Goal: Use online tool/utility

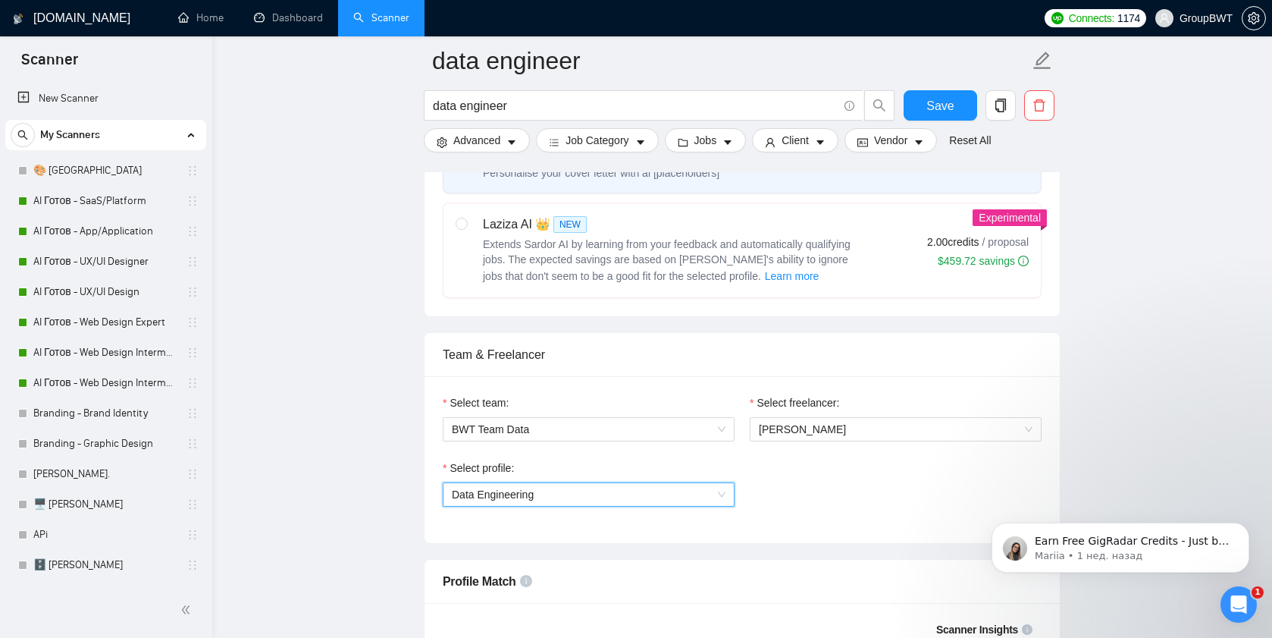
scroll to position [1848, 0]
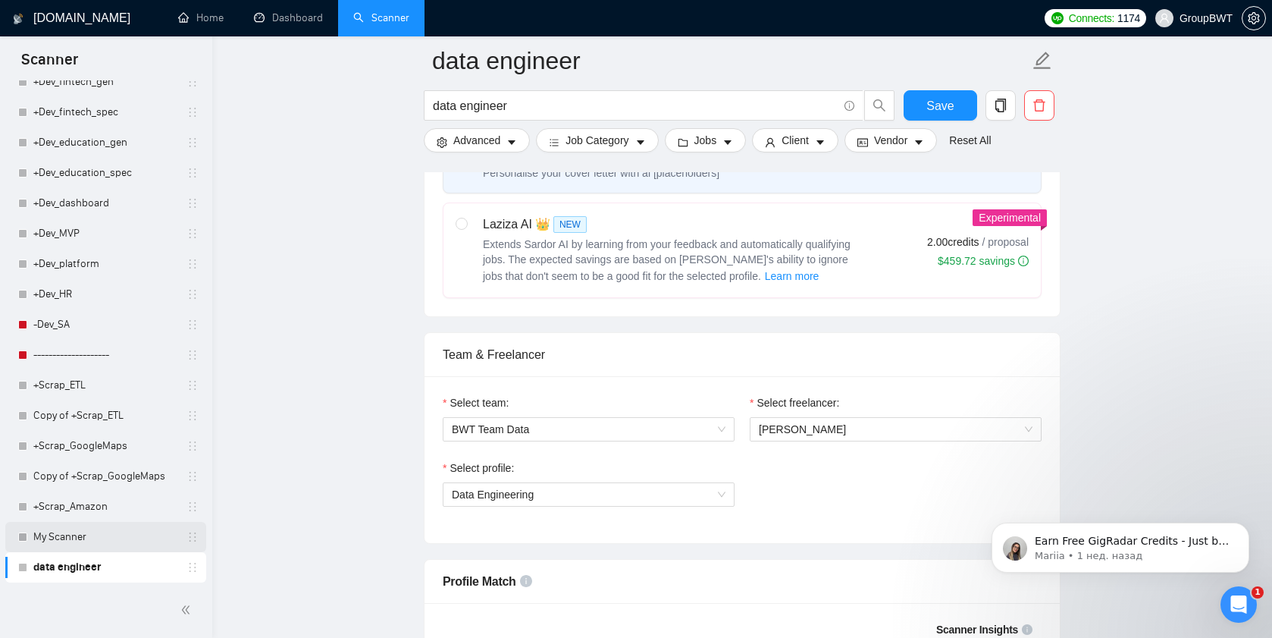
click at [59, 535] on link "My Scanner" at bounding box center [105, 537] width 144 height 30
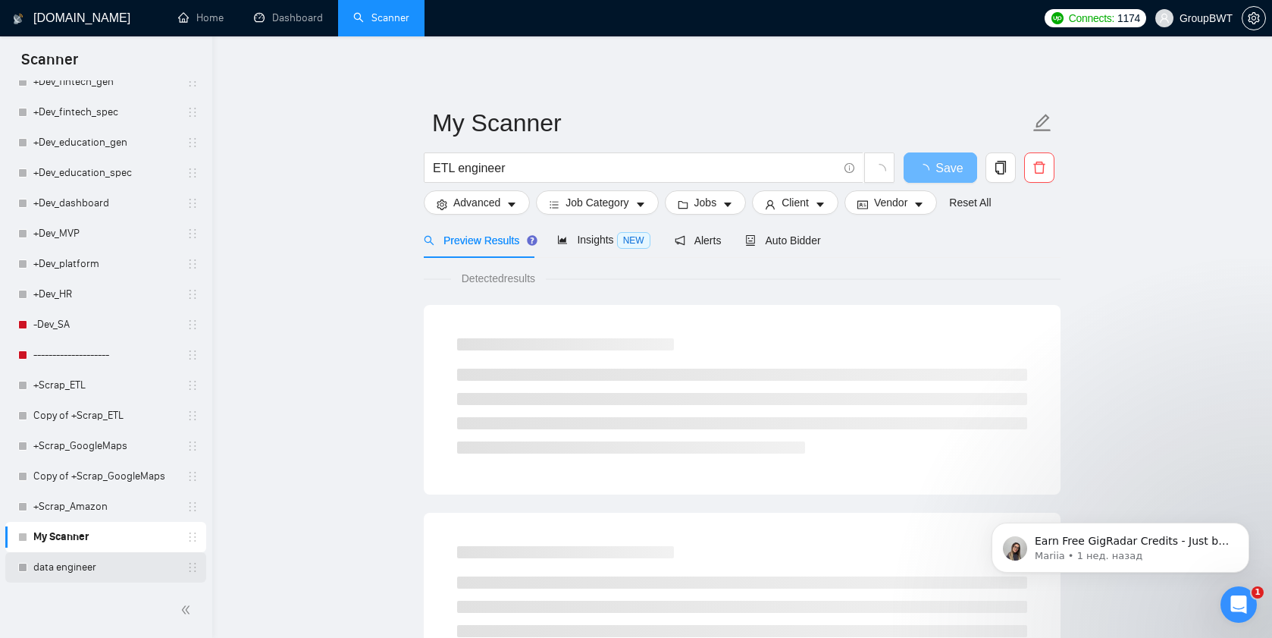
click at [37, 577] on link "data engineer" at bounding box center [105, 567] width 144 height 30
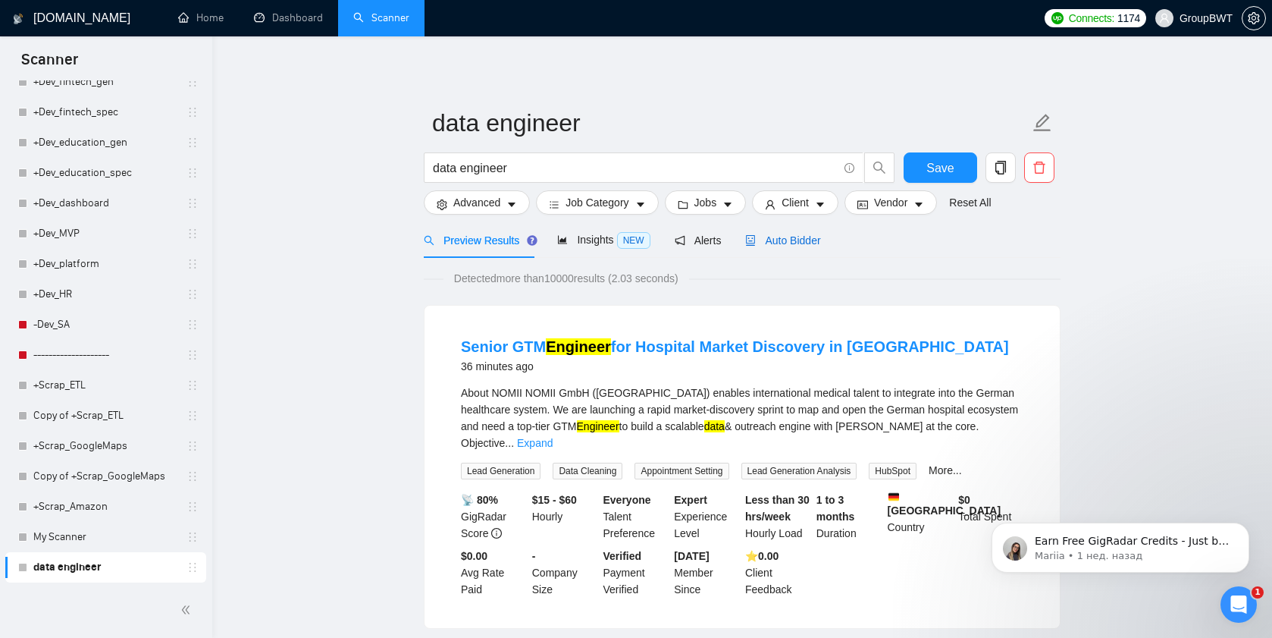
click at [787, 244] on span "Auto Bidder" at bounding box center [782, 240] width 75 height 12
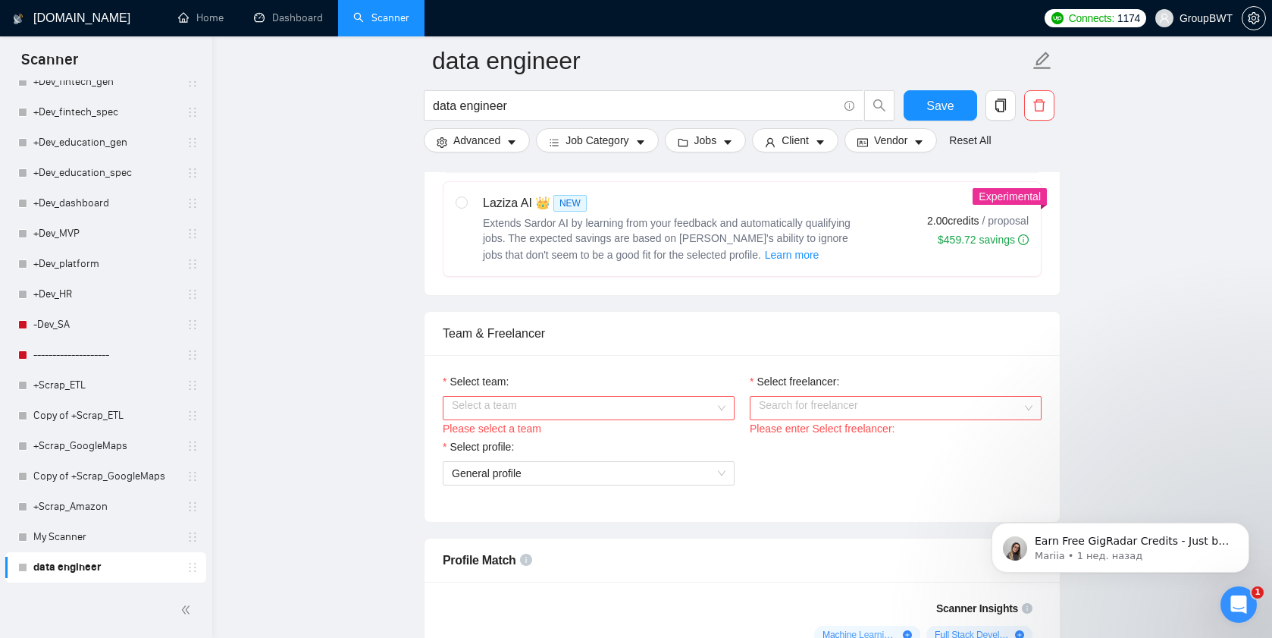
scroll to position [687, 0]
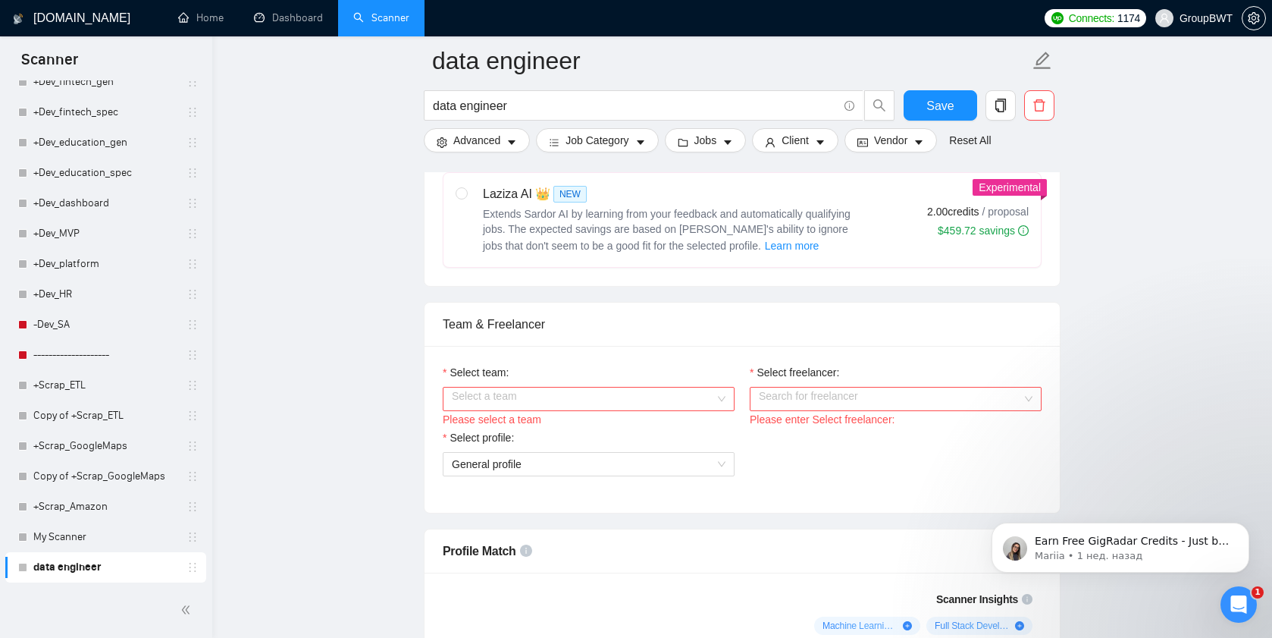
click at [534, 410] on input "Select team:" at bounding box center [583, 398] width 263 height 23
click at [525, 448] on div "BWT Team Data" at bounding box center [589, 445] width 274 height 17
click at [818, 410] on input "Select freelancer:" at bounding box center [890, 398] width 263 height 23
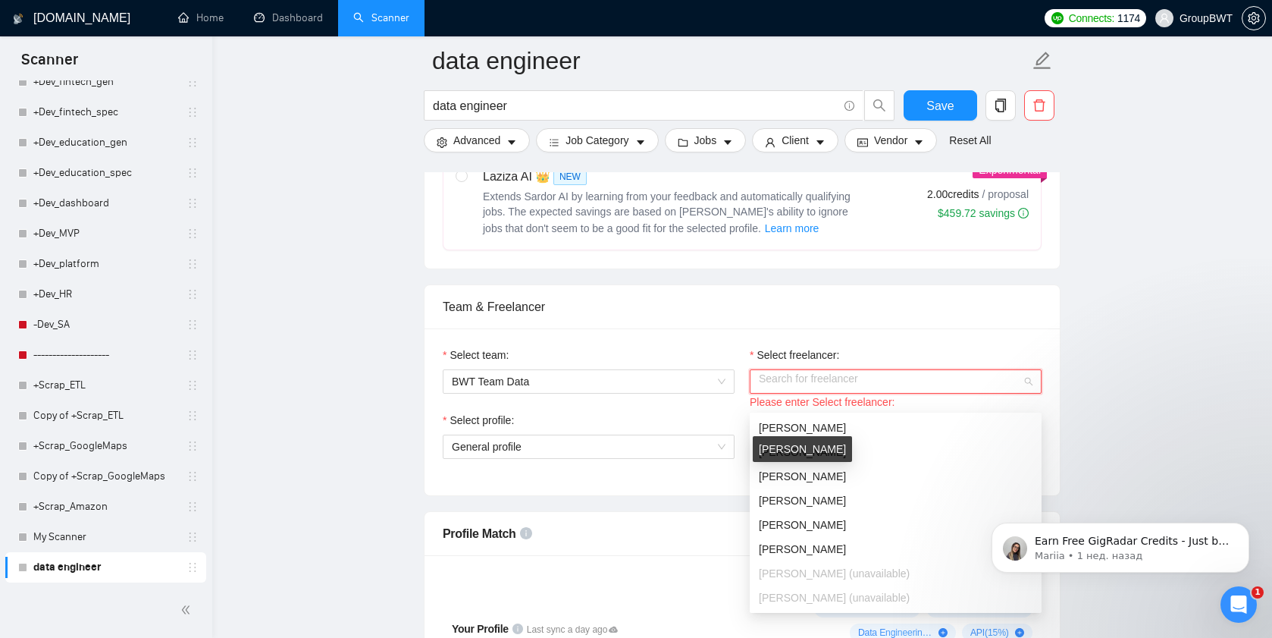
scroll to position [706, 0]
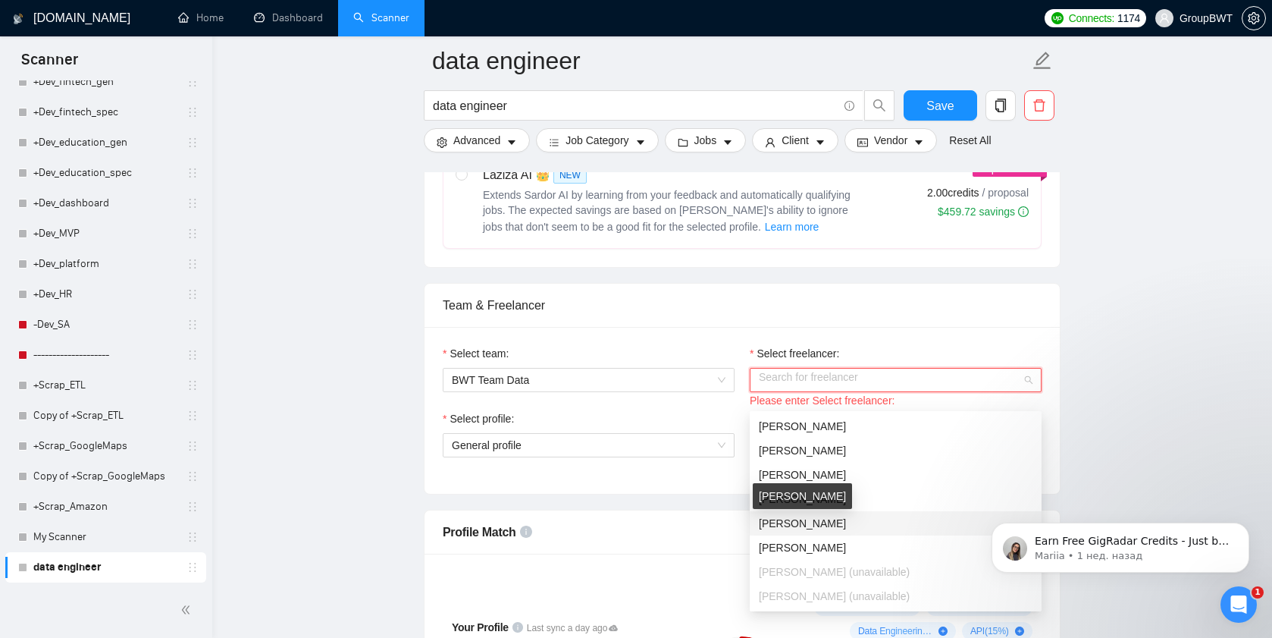
click at [780, 521] on span "[PERSON_NAME]" at bounding box center [802, 523] width 87 height 12
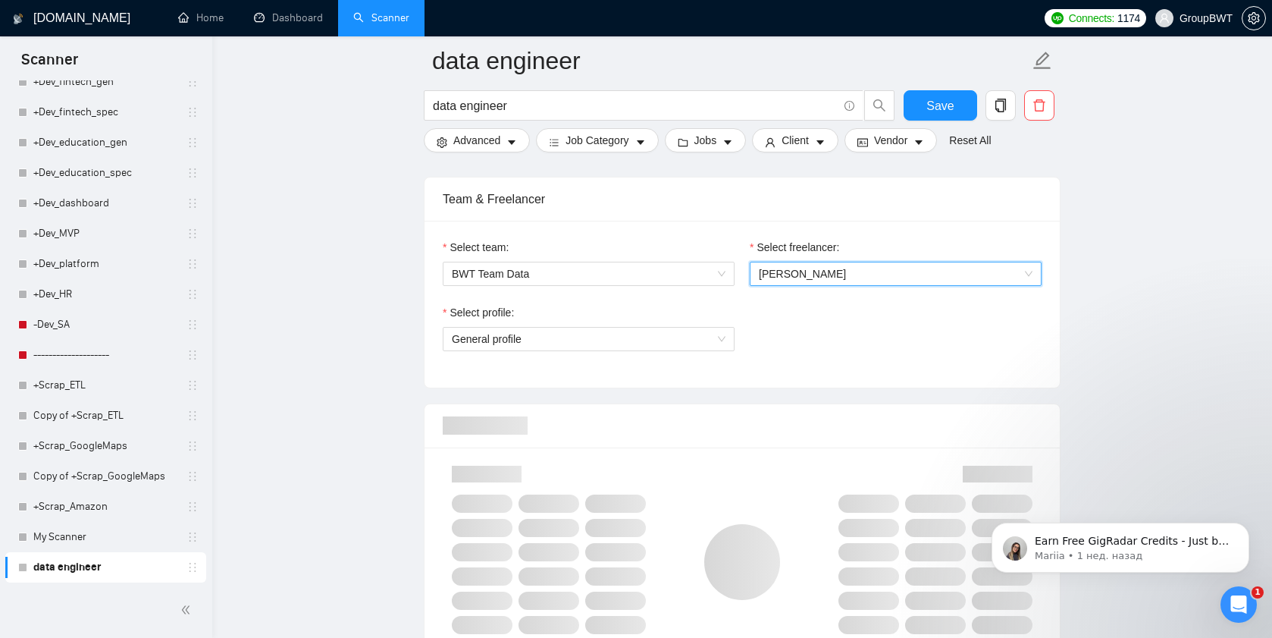
scroll to position [824, 0]
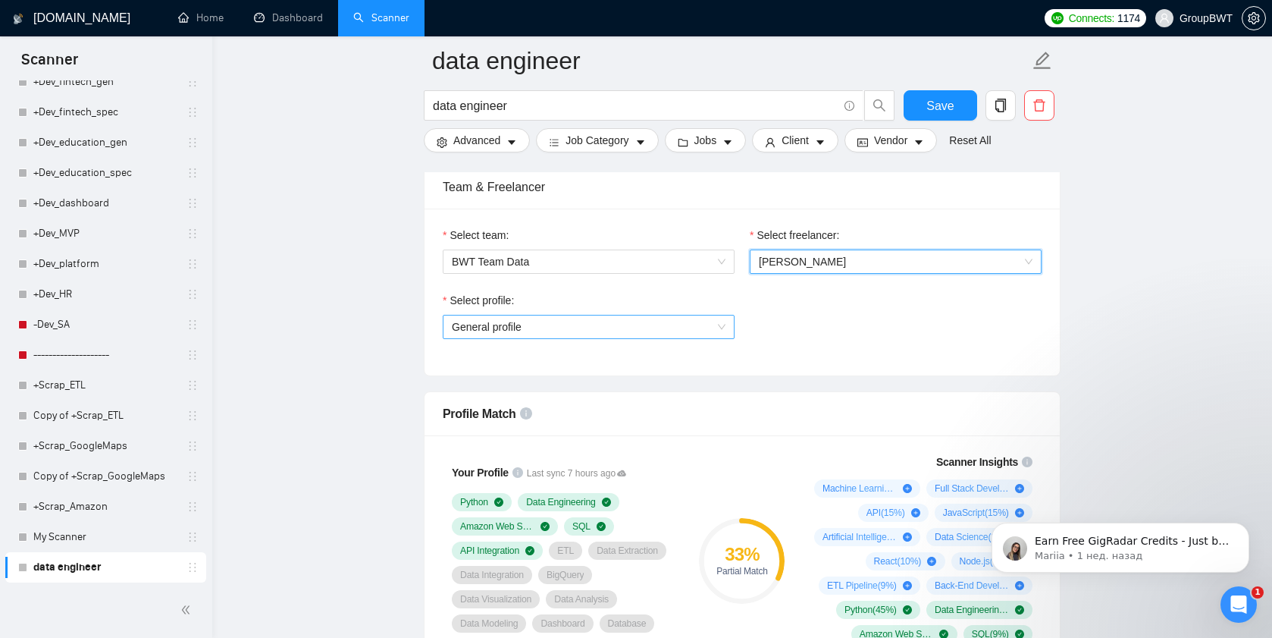
click at [479, 336] on span "General profile" at bounding box center [589, 326] width 274 height 23
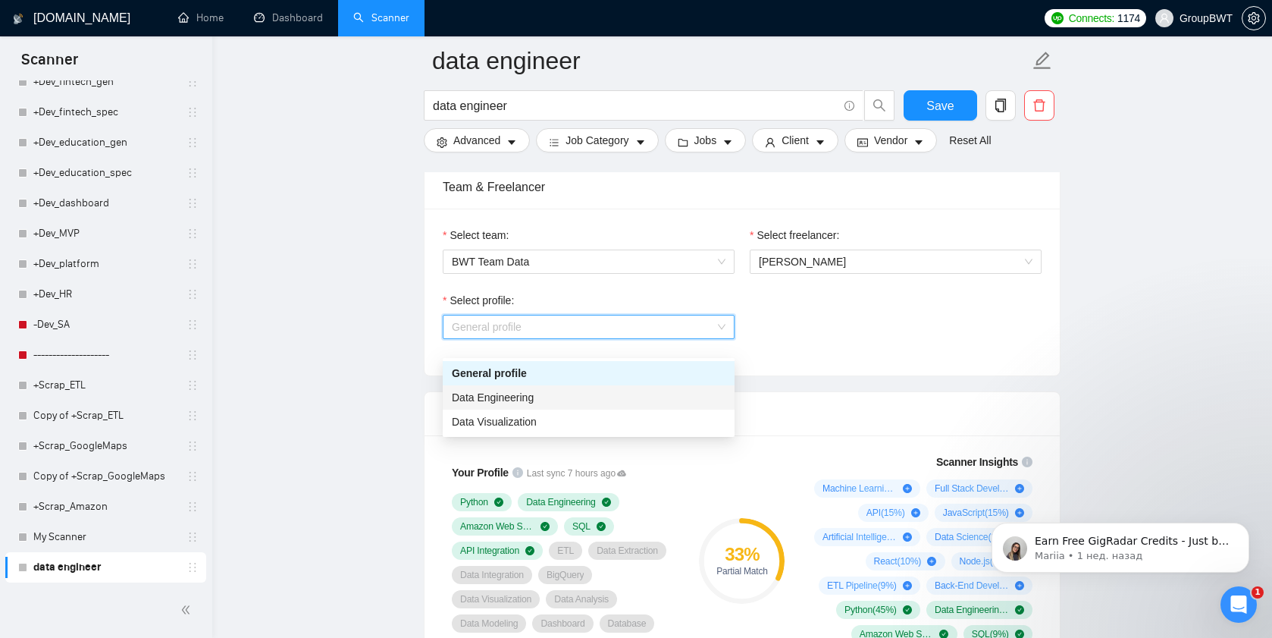
click at [513, 396] on span "Data Engineering" at bounding box center [493, 397] width 82 height 12
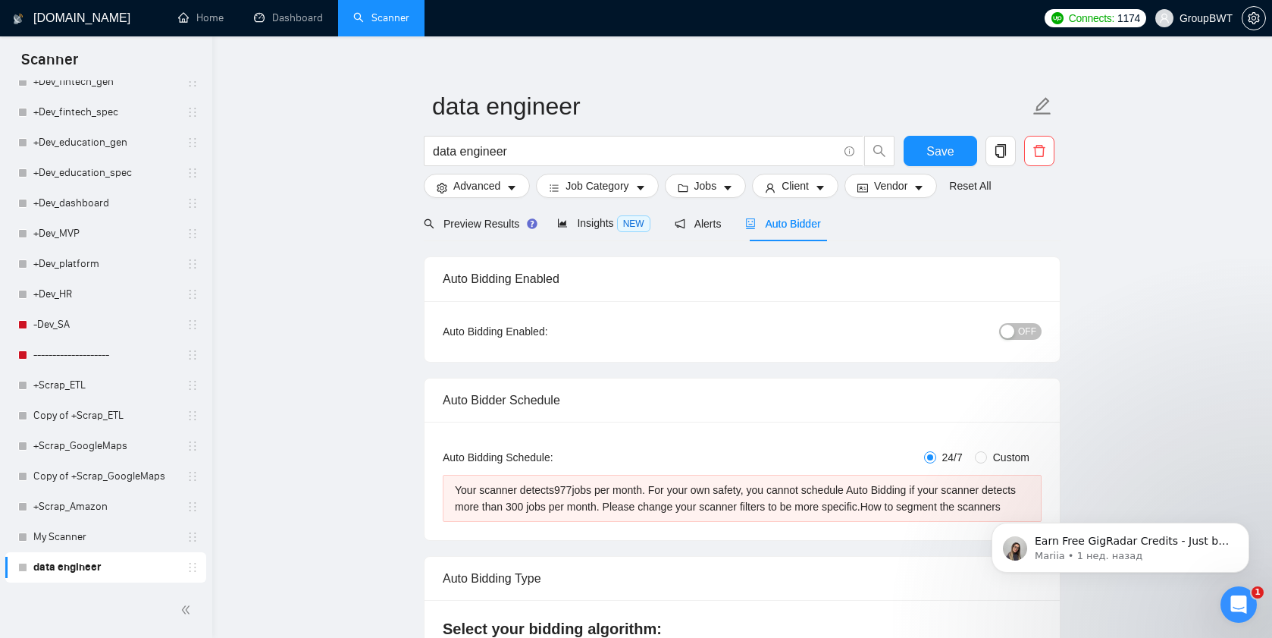
scroll to position [32, 0]
